Goal: Transaction & Acquisition: Download file/media

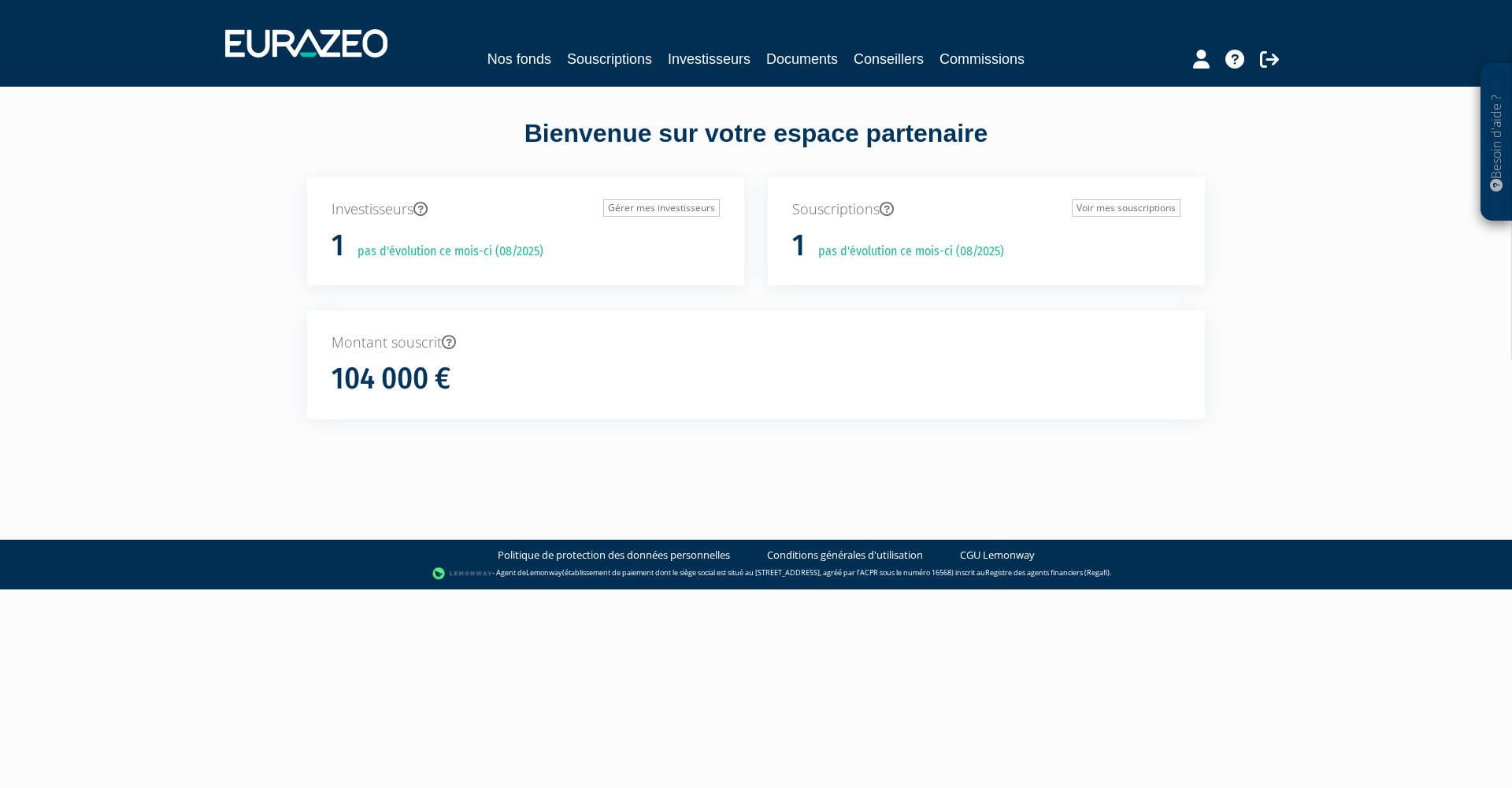
click at [1000, 65] on link "Commissions" at bounding box center [982, 58] width 85 height 22
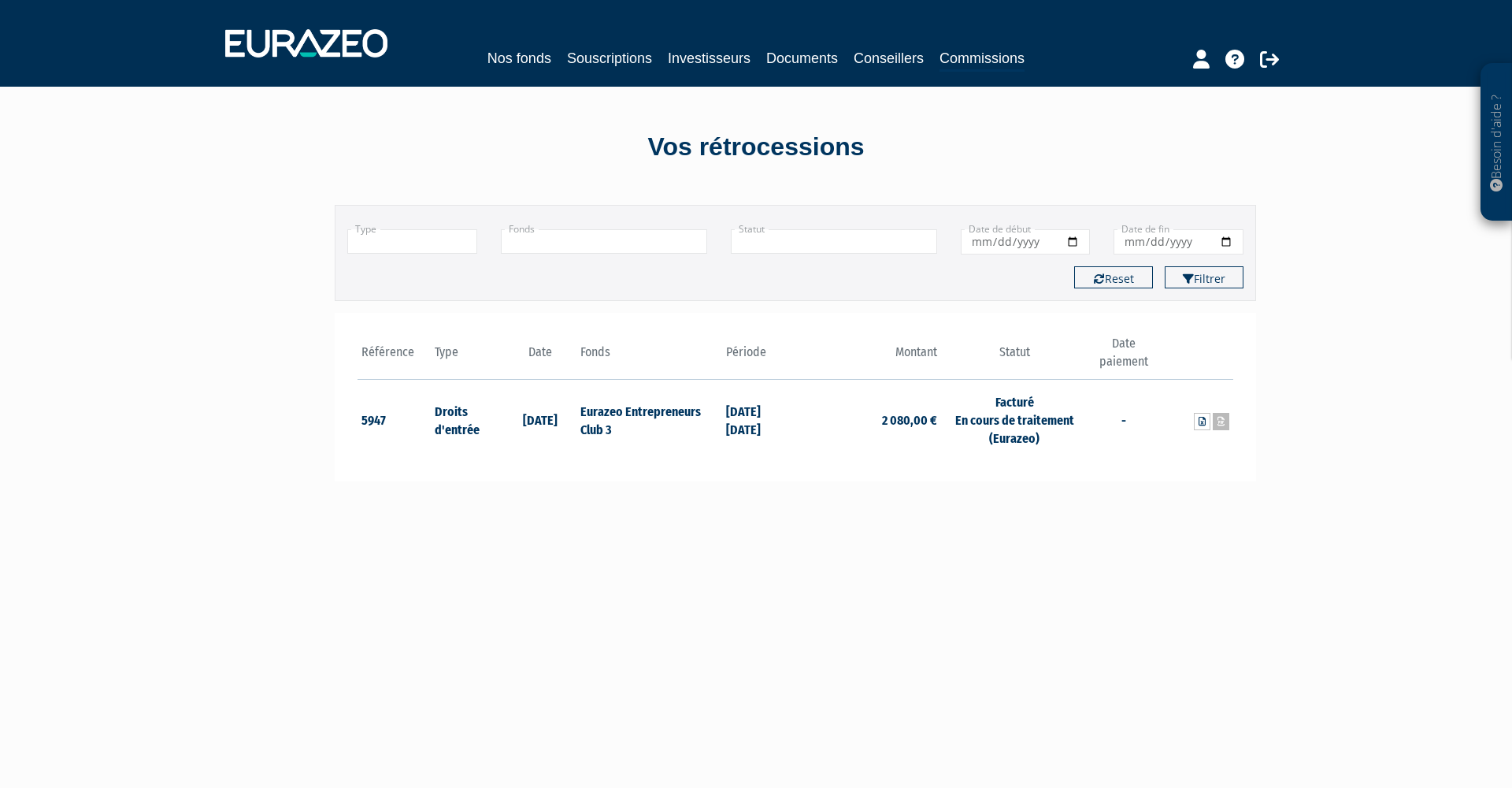
click at [1219, 422] on icon at bounding box center [1221, 422] width 7 height 10
click at [877, 61] on link "Conseillers" at bounding box center [889, 57] width 70 height 22
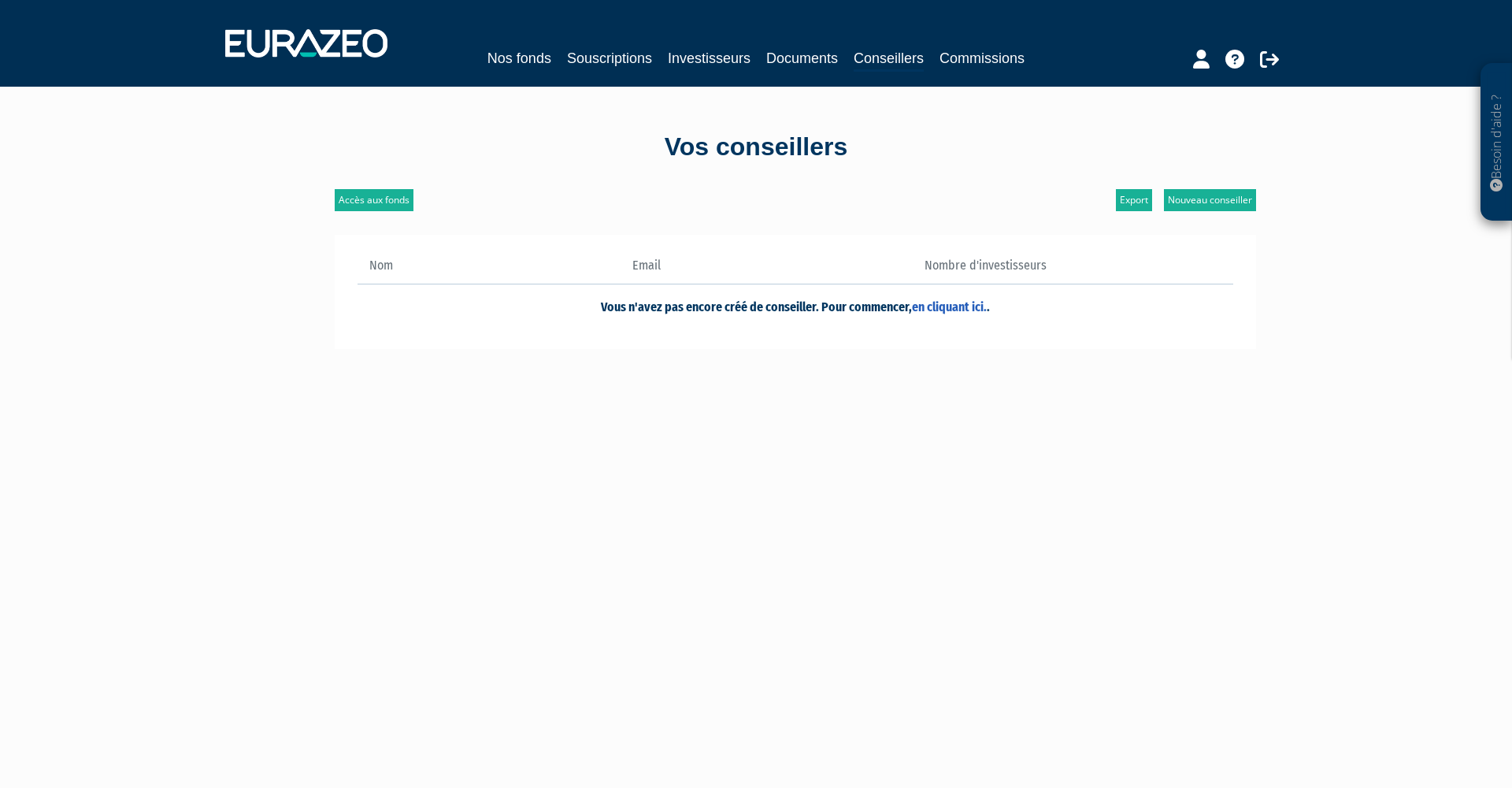
click at [821, 61] on link "Documents" at bounding box center [802, 57] width 72 height 22
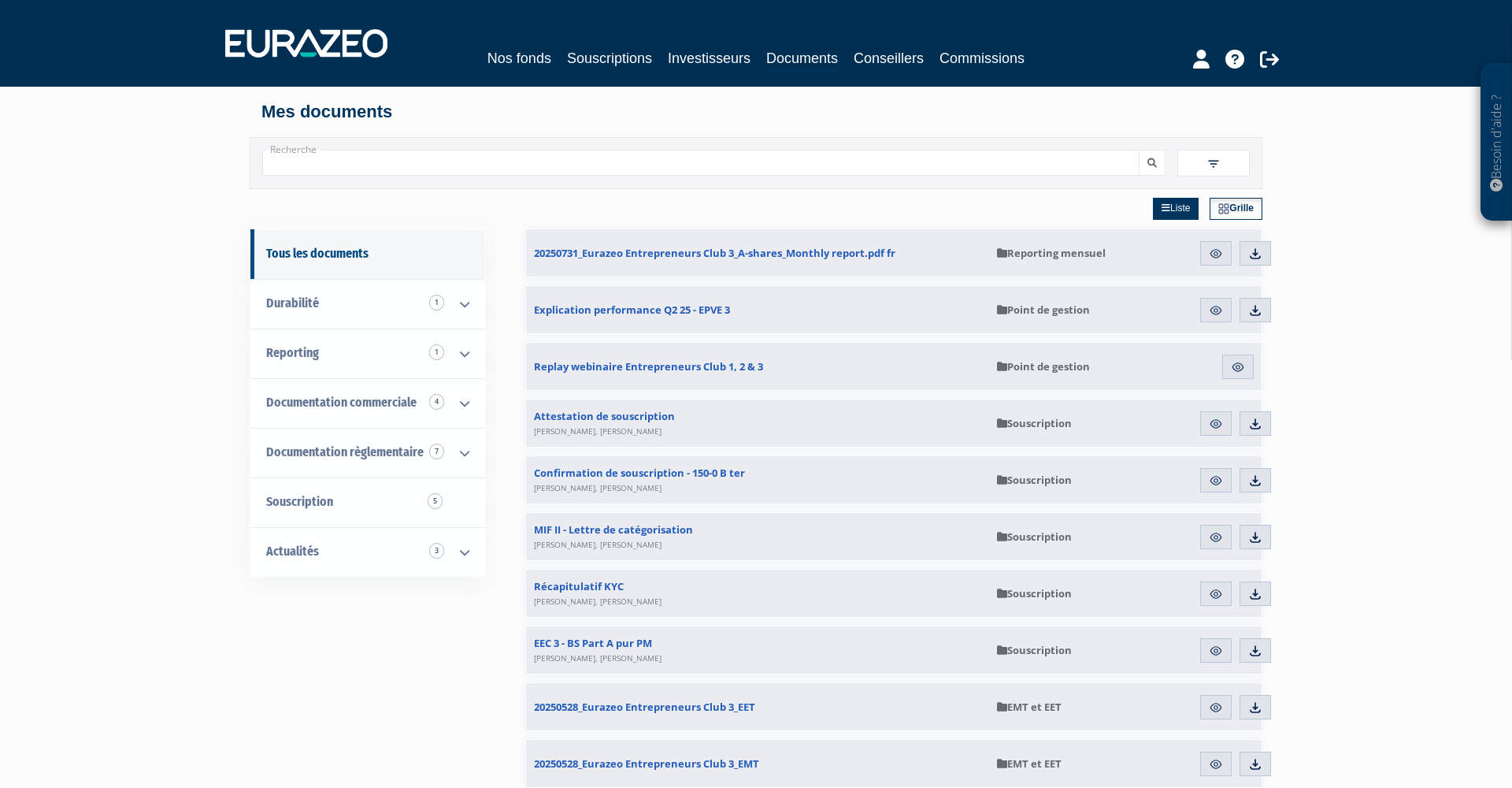
click at [1218, 258] on img at bounding box center [1216, 254] width 15 height 15
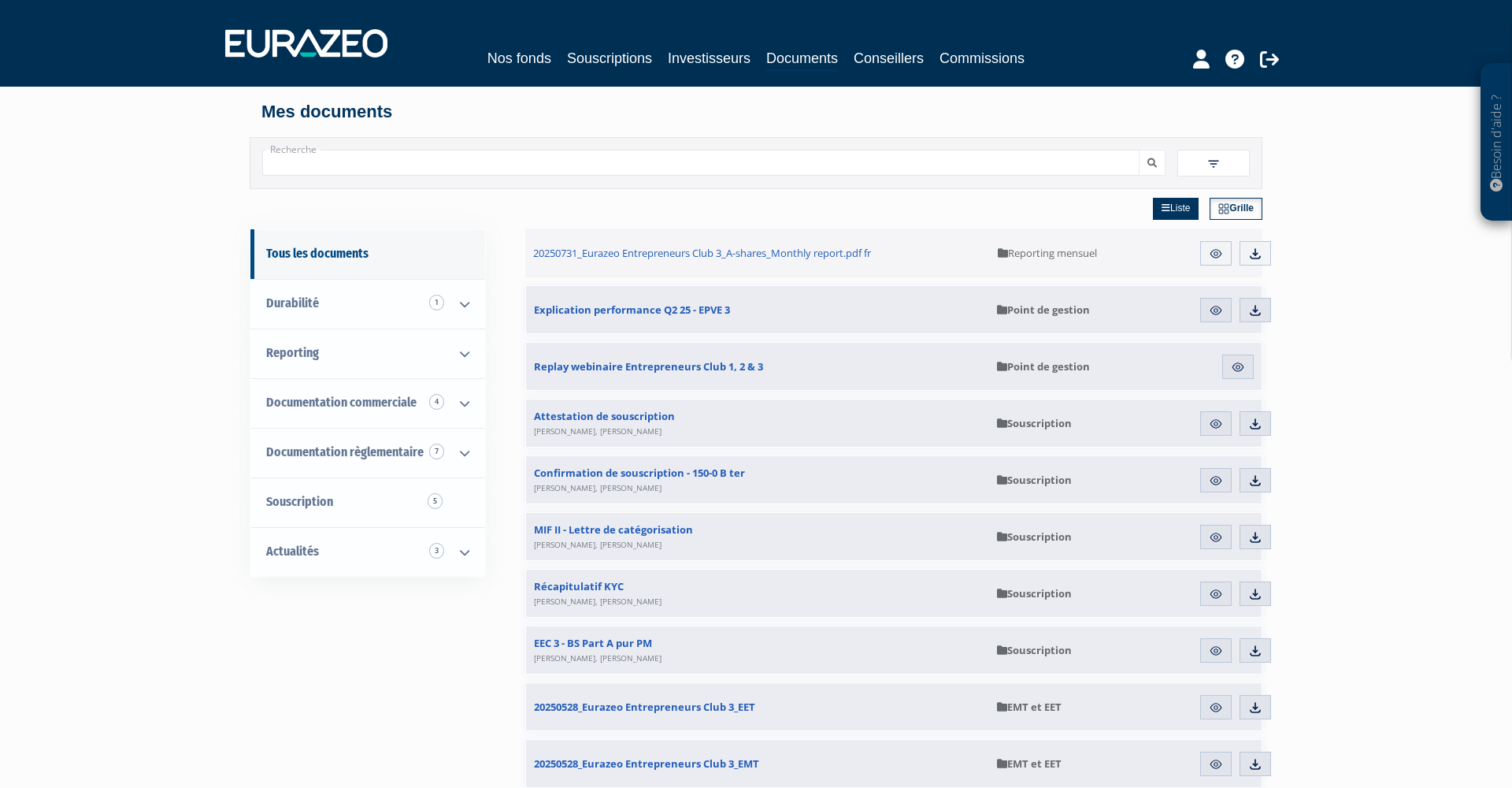
click at [1256, 255] on img at bounding box center [1256, 254] width 15 height 15
